Goal: Check status: Check status

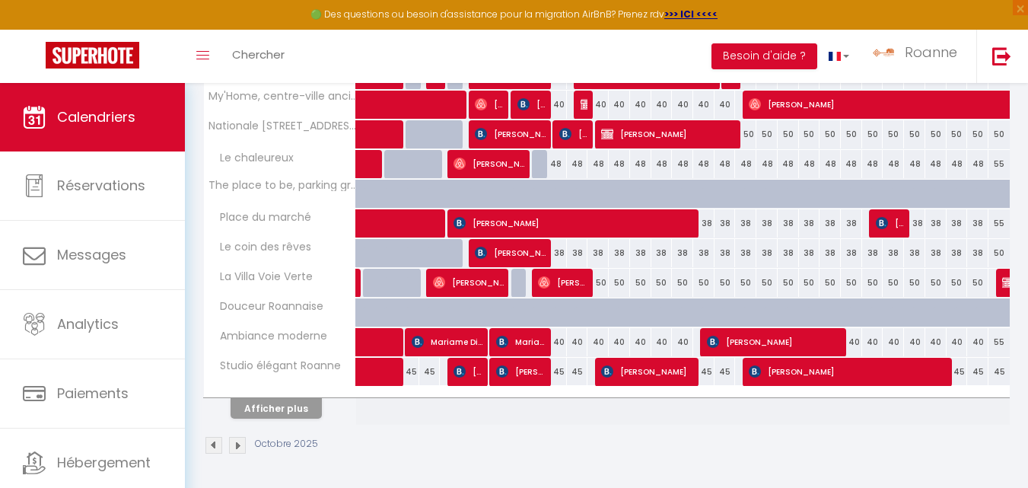
scroll to position [618, 0]
click at [289, 406] on button "Afficher plus" at bounding box center [276, 408] width 91 height 21
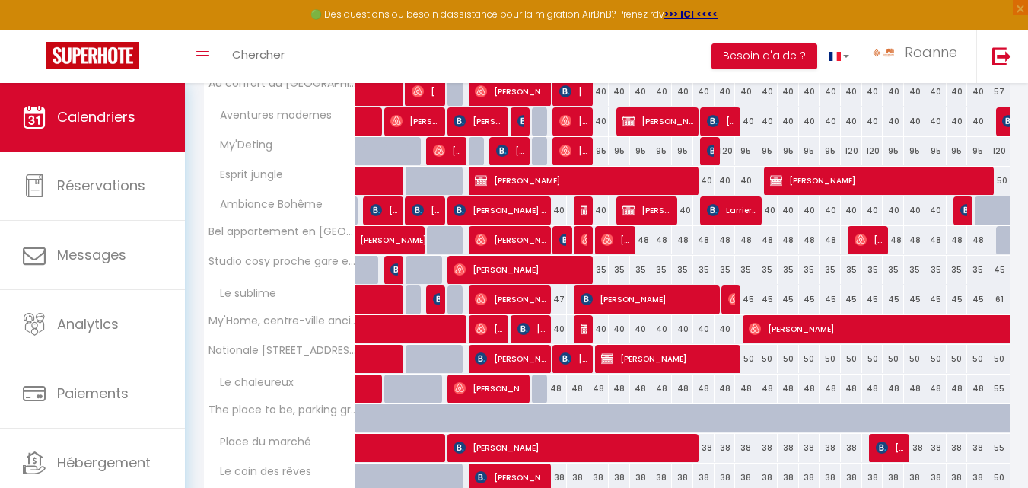
scroll to position [759, 0]
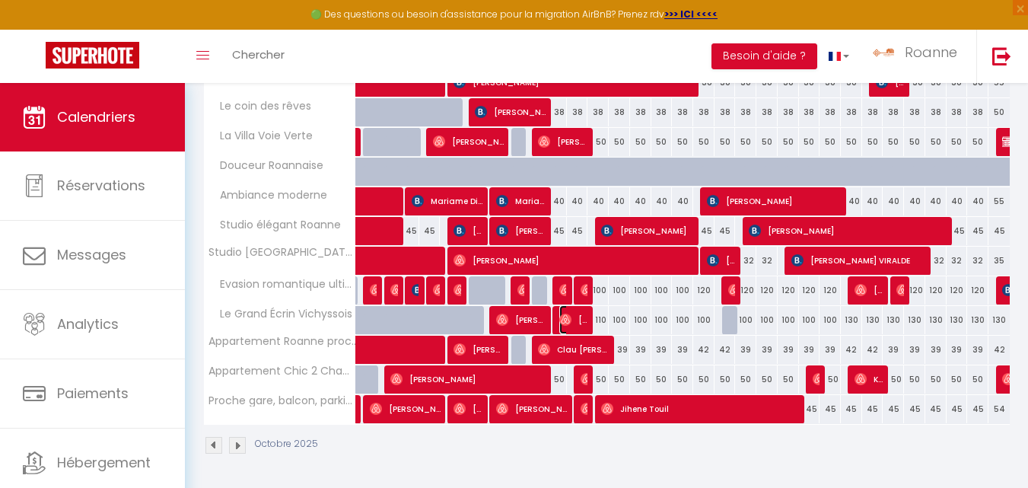
click at [583, 320] on span "[PERSON_NAME]" at bounding box center [573, 319] width 28 height 29
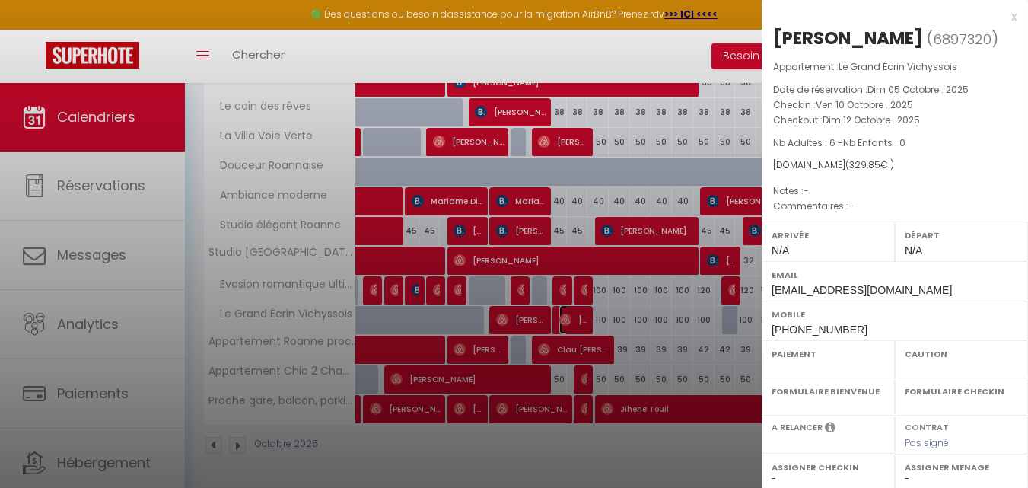
select select "OK"
select select "0"
select select "1"
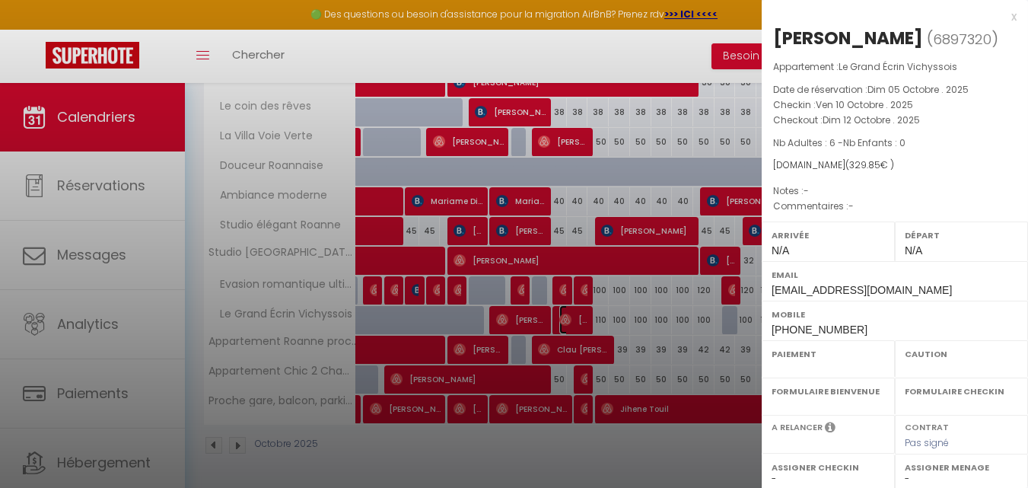
select select
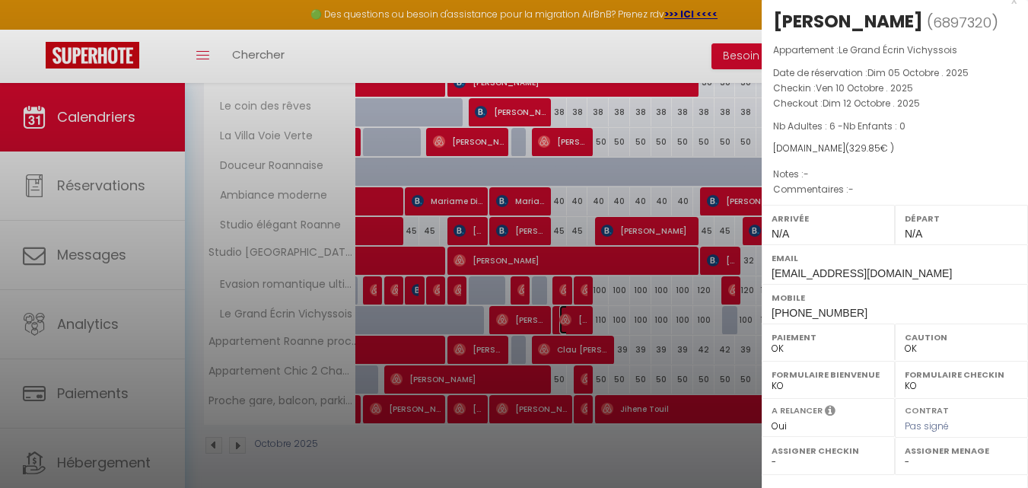
scroll to position [0, 0]
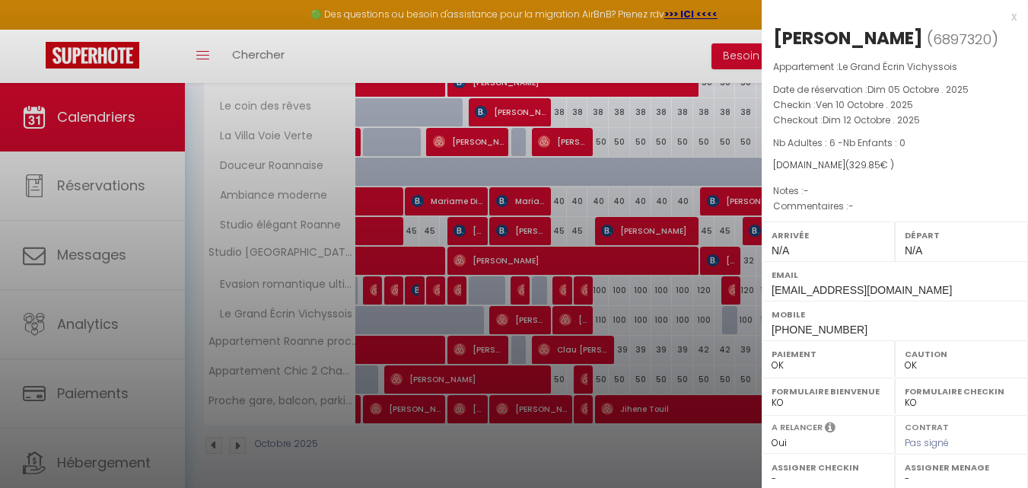
click at [562, 468] on div at bounding box center [514, 244] width 1028 height 488
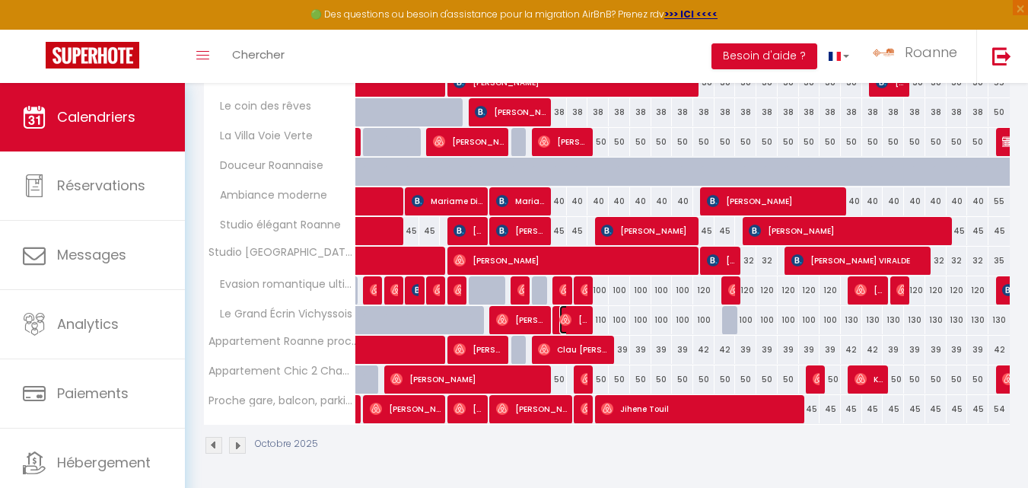
click at [573, 317] on span "[PERSON_NAME]" at bounding box center [573, 319] width 28 height 29
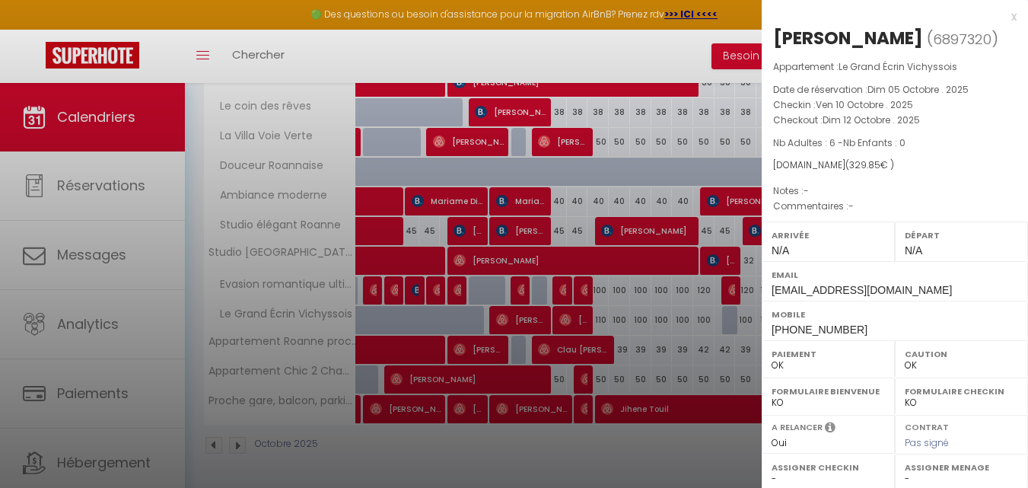
click at [639, 46] on div at bounding box center [514, 244] width 1028 height 488
